Goal: Navigation & Orientation: Find specific page/section

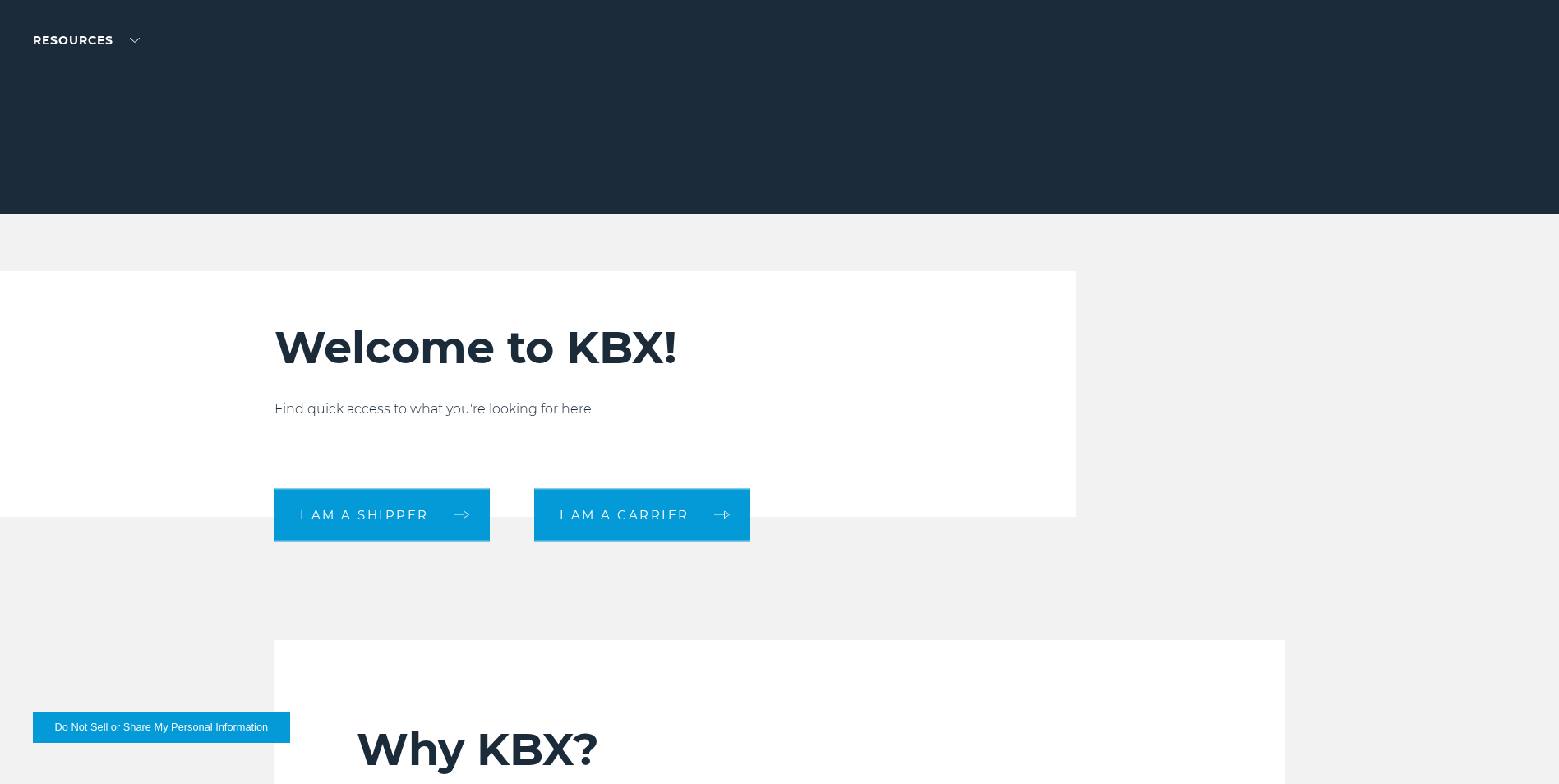
scroll to position [493, 0]
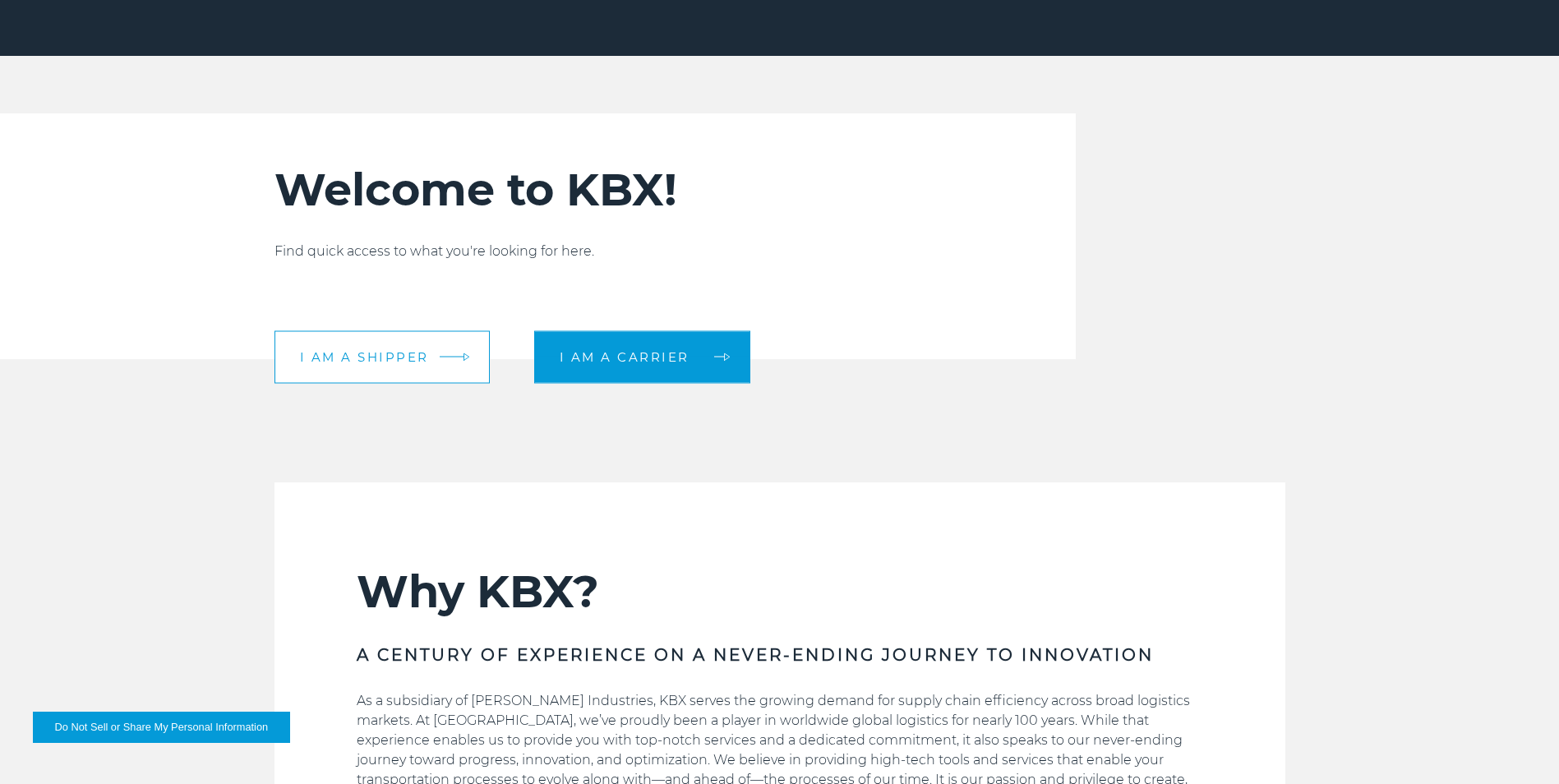
click at [431, 378] on link "I am a shipper" at bounding box center [382, 357] width 215 height 52
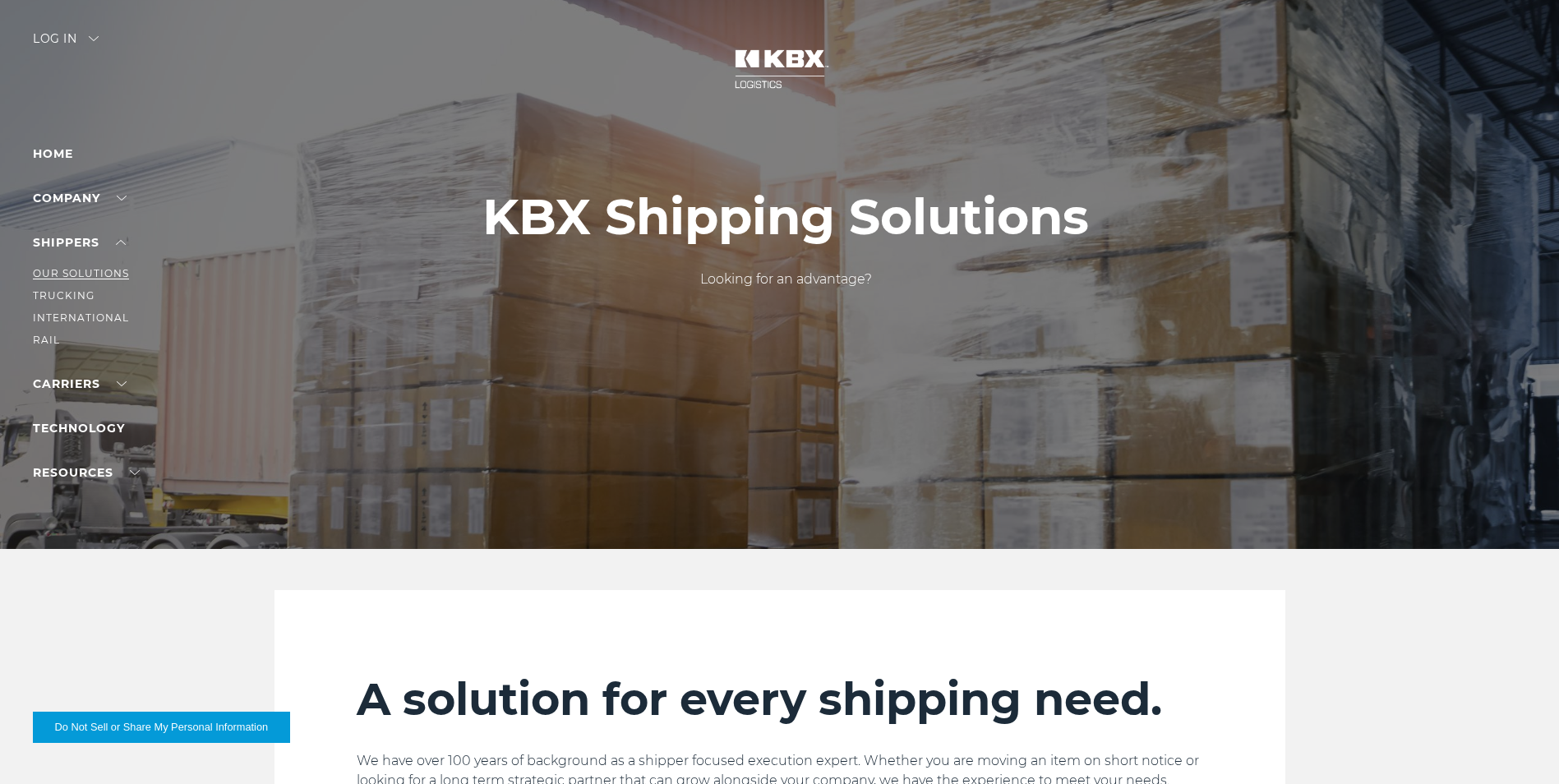
click at [104, 269] on link "Our Solutions" at bounding box center [80, 273] width 96 height 13
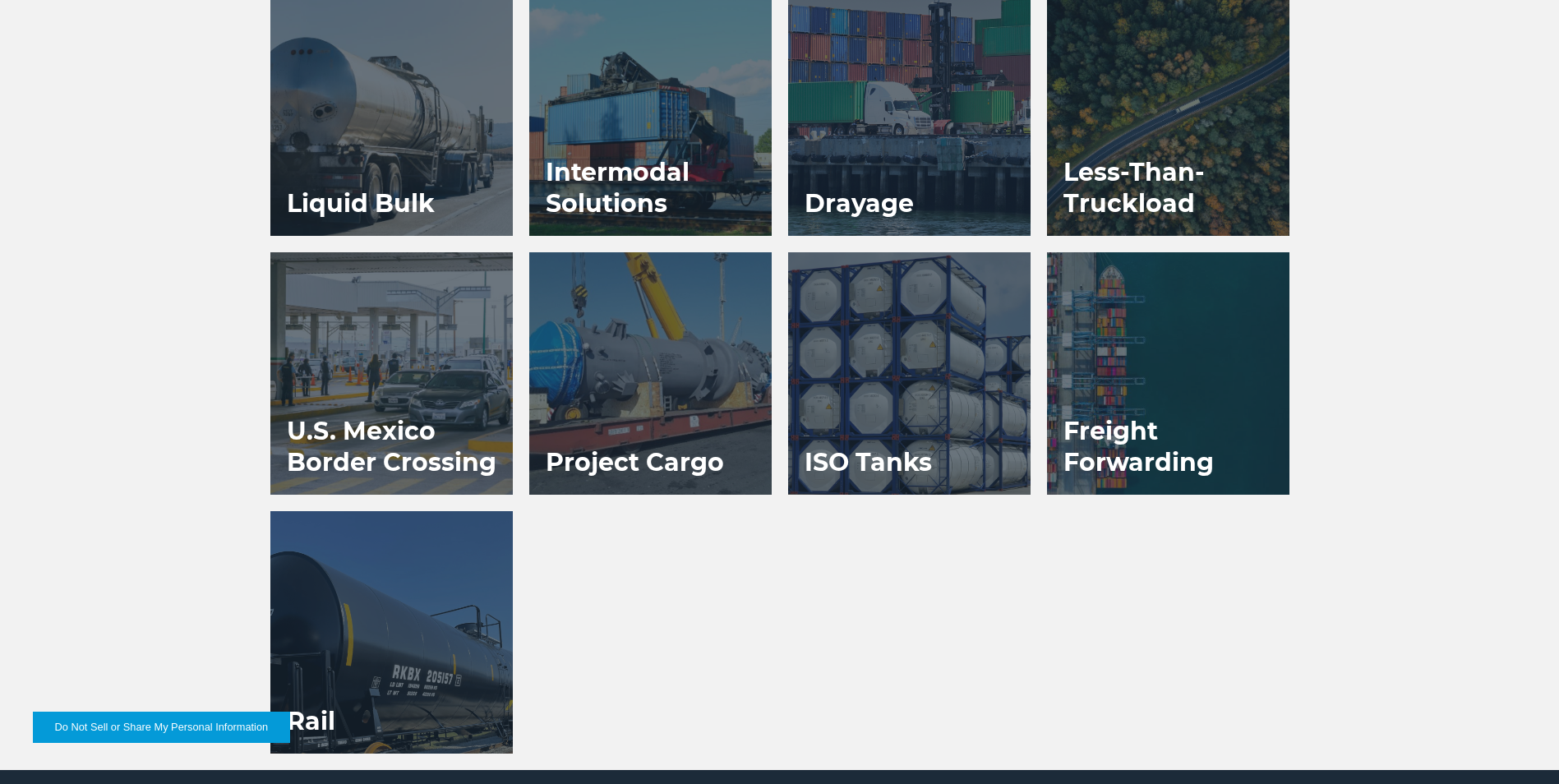
scroll to position [1480, 0]
